Goal: Information Seeking & Learning: Learn about a topic

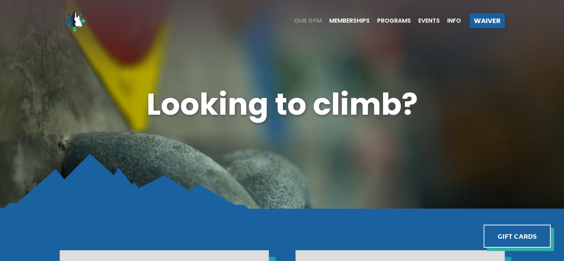
click at [314, 20] on span "Our Gym" at bounding box center [308, 21] width 28 height 6
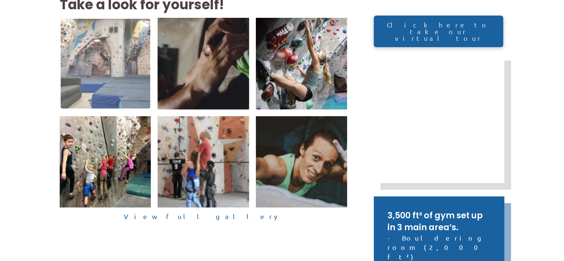
scroll to position [185, 0]
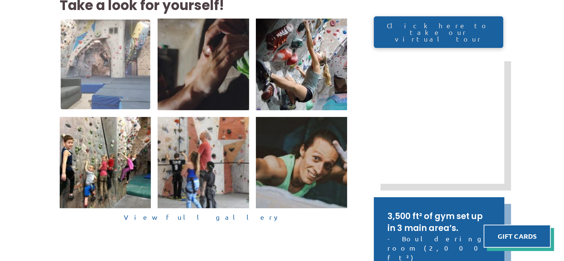
click at [69, 59] on img at bounding box center [105, 64] width 90 height 90
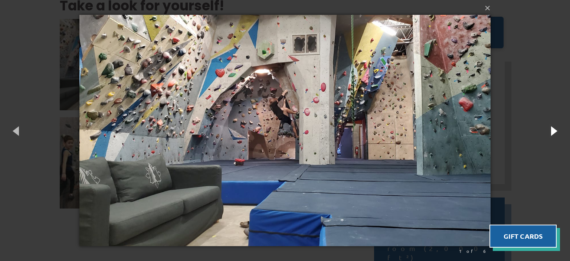
click at [552, 131] on button "button" at bounding box center [552, 130] width 33 height 41
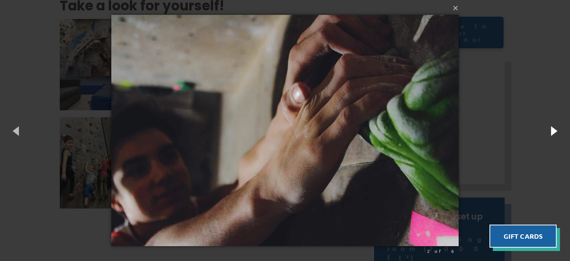
click at [552, 131] on button "button" at bounding box center [552, 130] width 33 height 41
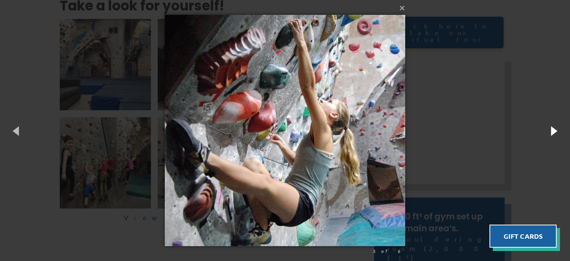
click at [552, 131] on button "button" at bounding box center [552, 130] width 33 height 41
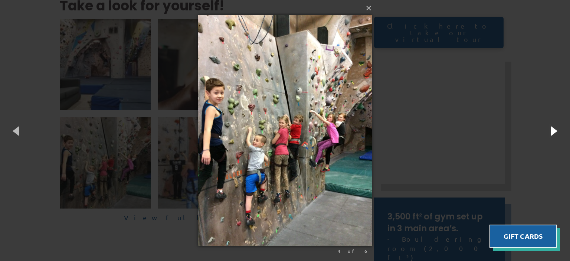
click at [552, 131] on button "button" at bounding box center [552, 130] width 33 height 41
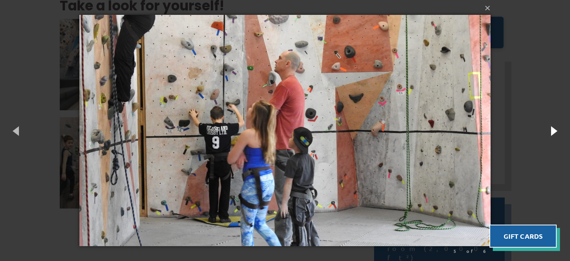
click at [552, 131] on button "button" at bounding box center [552, 130] width 33 height 41
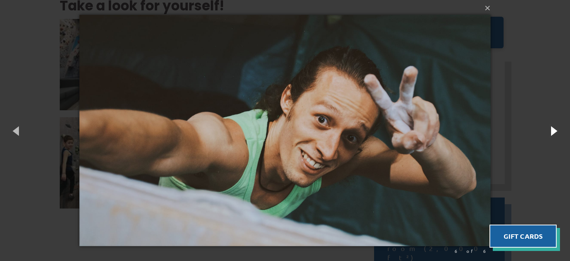
click at [552, 131] on button "button" at bounding box center [552, 130] width 33 height 41
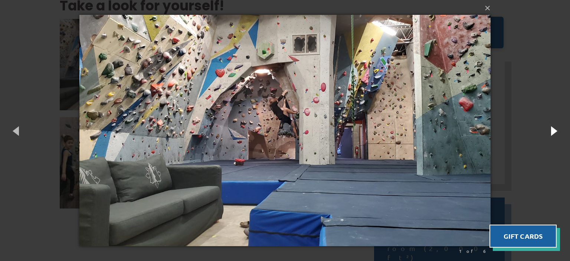
click at [552, 131] on button "button" at bounding box center [552, 130] width 33 height 41
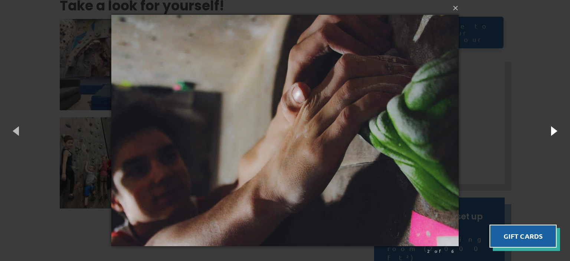
click at [552, 131] on button "button" at bounding box center [552, 130] width 33 height 41
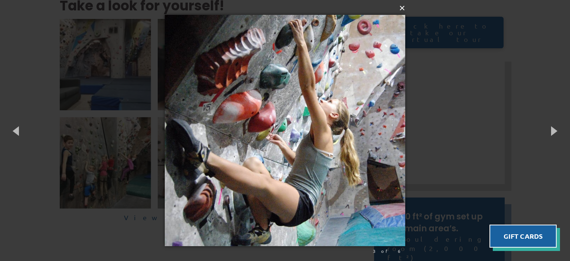
click at [400, 10] on button "×" at bounding box center [287, 8] width 240 height 16
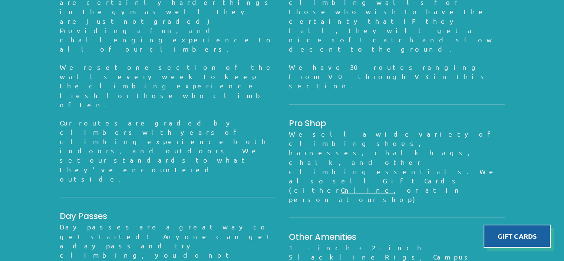
scroll to position [721, 0]
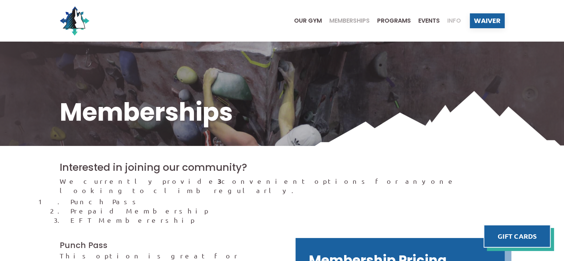
click at [458, 22] on span "Info" at bounding box center [454, 21] width 14 height 6
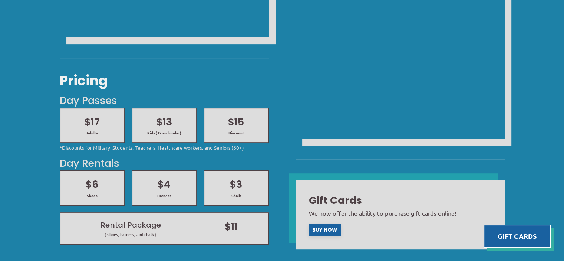
scroll to position [297, 0]
